Goal: Find specific page/section: Find specific page/section

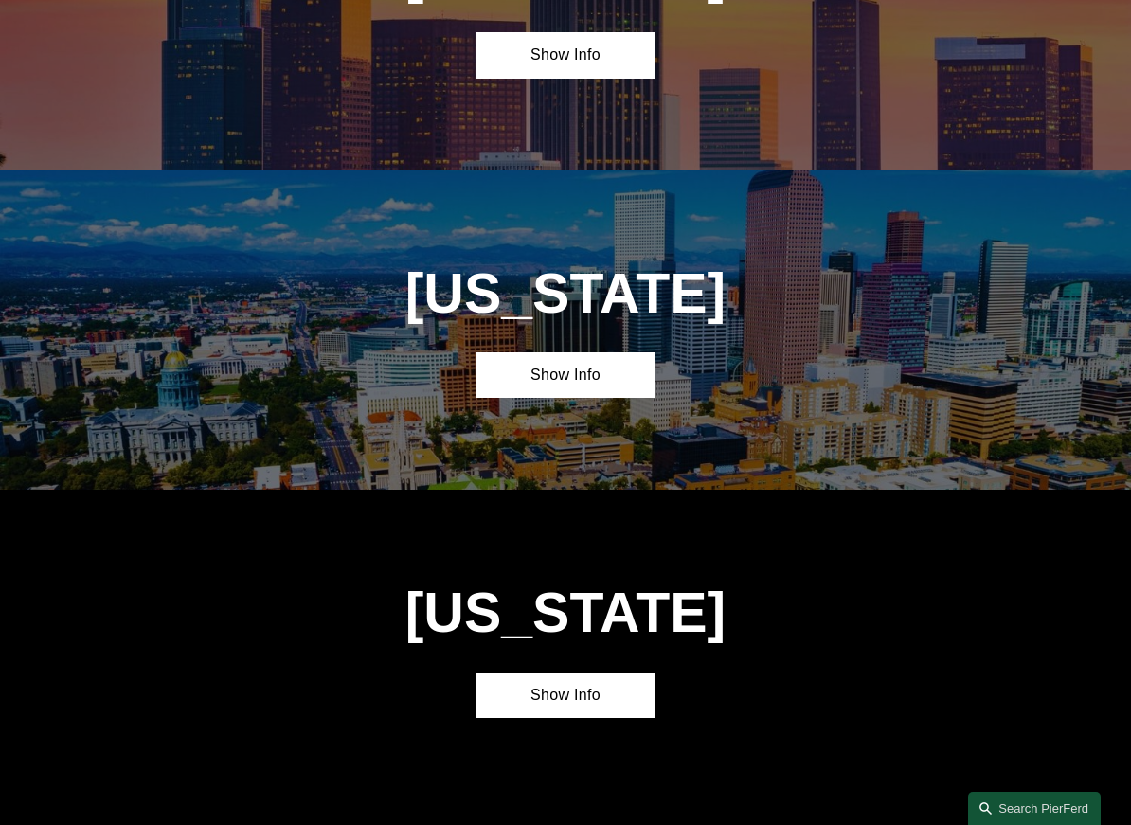
scroll to position [1110, 0]
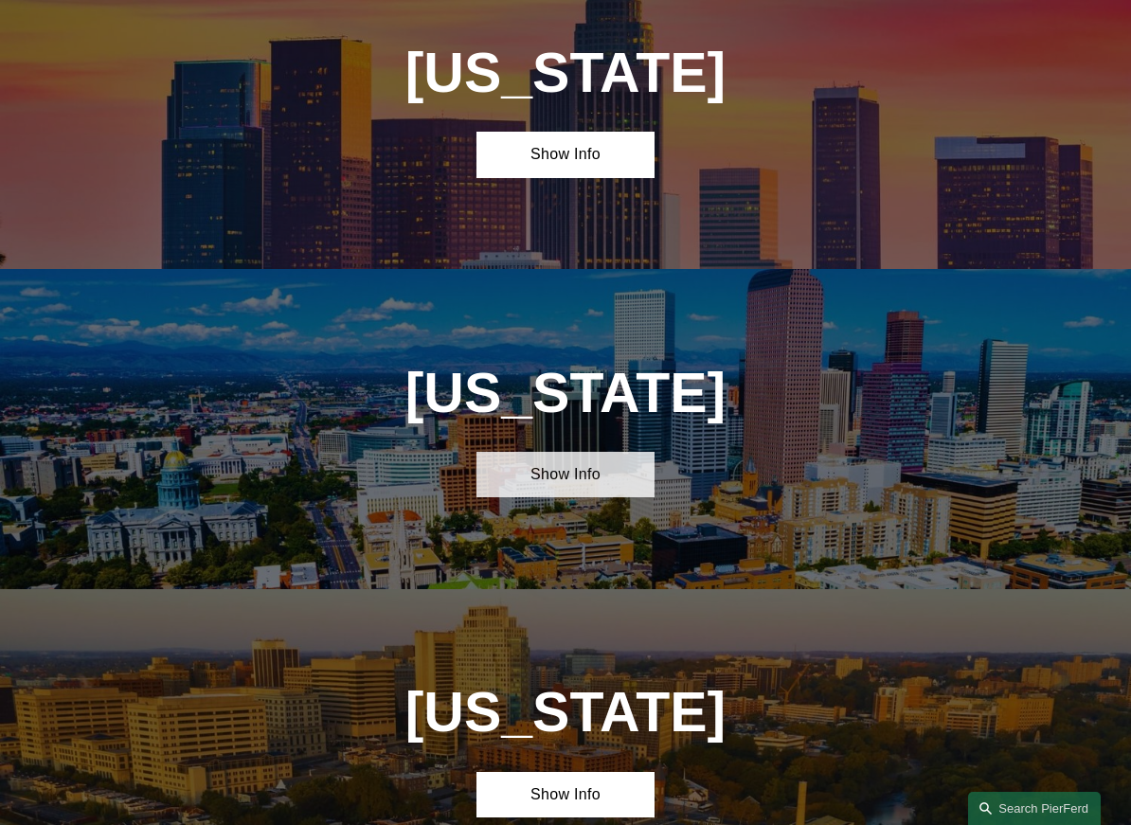
click at [548, 455] on link "Show Info" at bounding box center [565, 474] width 177 height 45
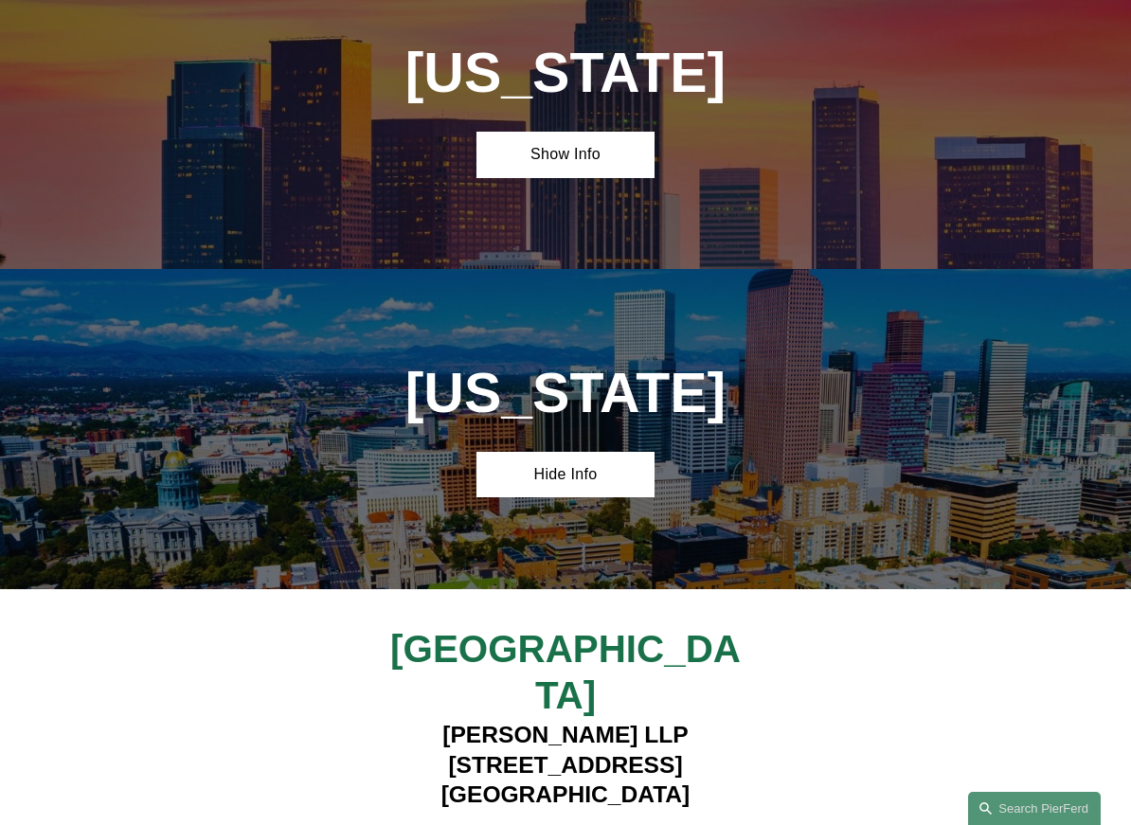
click at [606, 824] on strong "View Lawyers" at bounding box center [557, 834] width 117 height 20
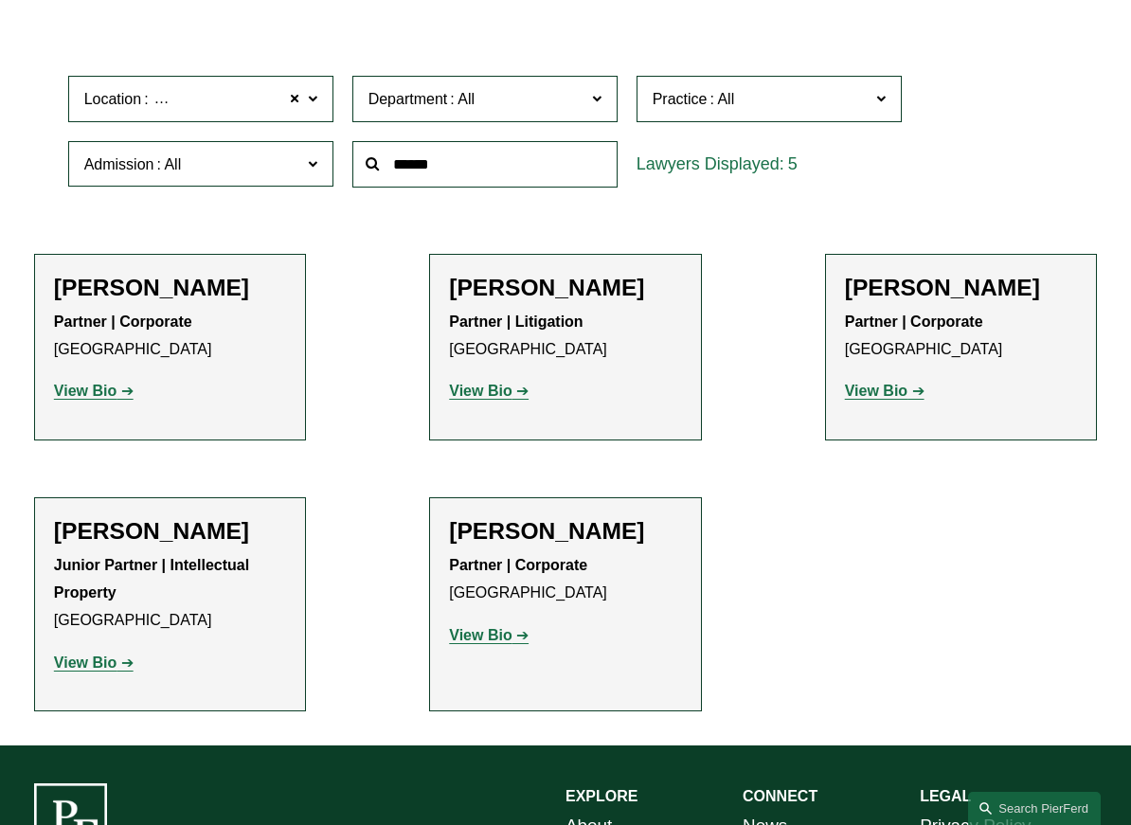
scroll to position [493, 0]
